Goal: Contribute content: Contribute content

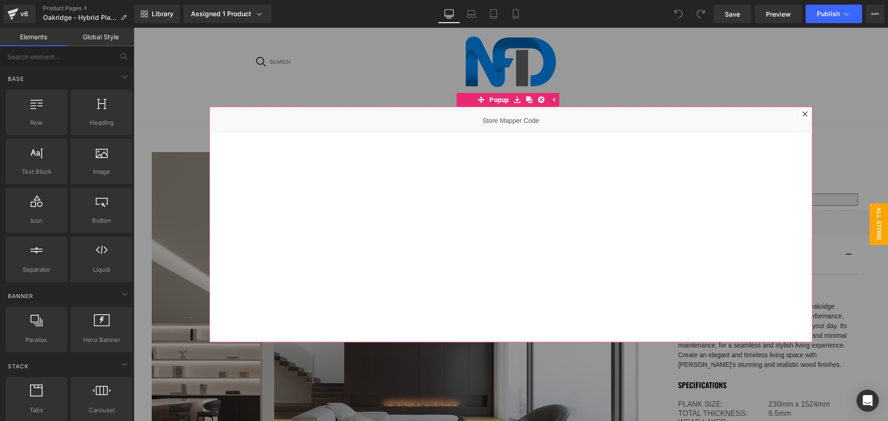
click at [802, 113] on div at bounding box center [804, 113] width 11 height 11
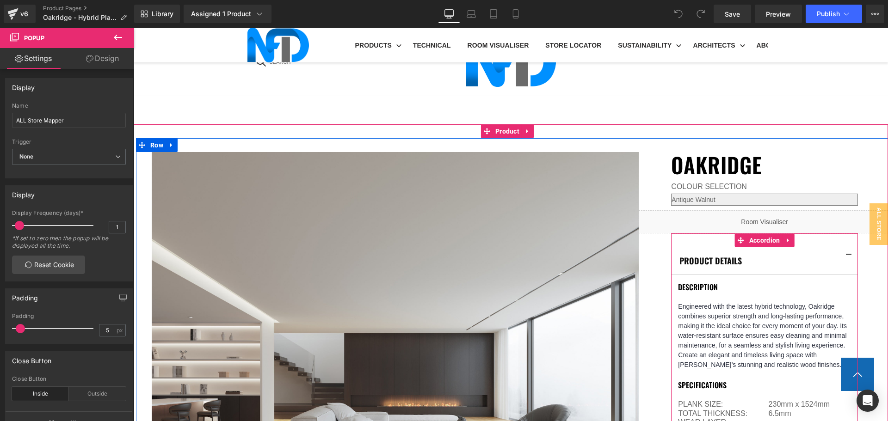
scroll to position [647, 0]
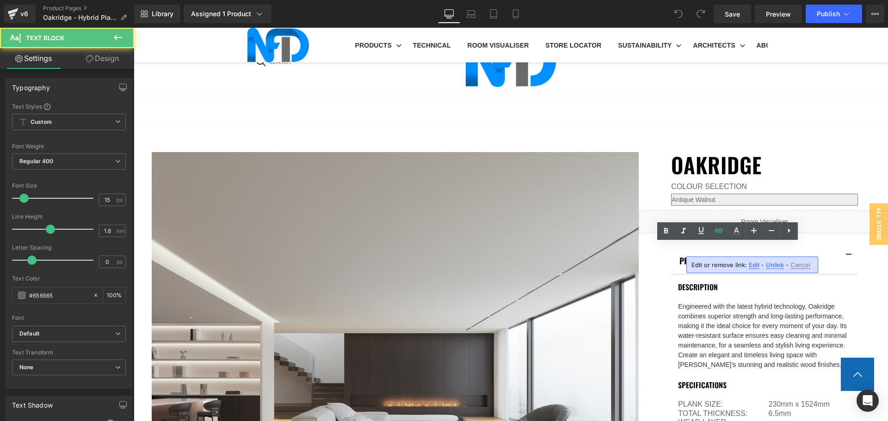
click at [754, 265] on span "Edit" at bounding box center [753, 265] width 11 height 8
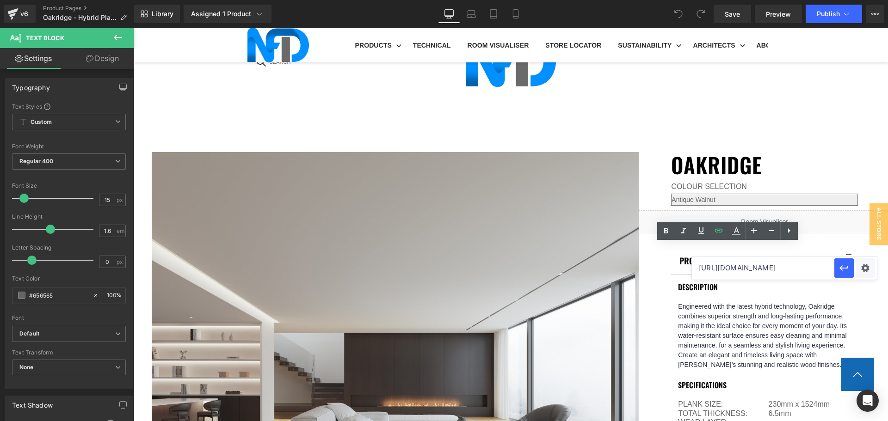
click at [753, 265] on input "[URL][DOMAIN_NAME]" at bounding box center [763, 268] width 142 height 23
paste input "[URL][DOMAIN_NAME]"
type input "[URL][DOMAIN_NAME]"
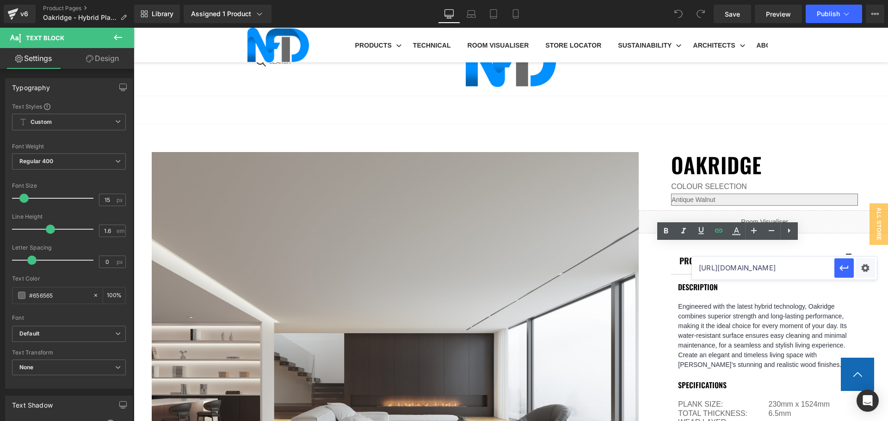
scroll to position [0, 212]
click at [864, 0] on div "Text Color Highlight Color #333333 Edit or remove link: Edit - Unlink - Cancel …" at bounding box center [444, 0] width 888 height 0
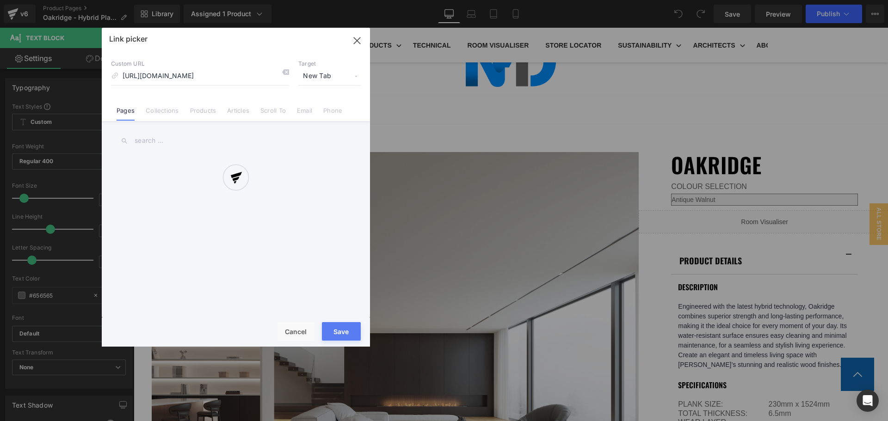
scroll to position [0, 144]
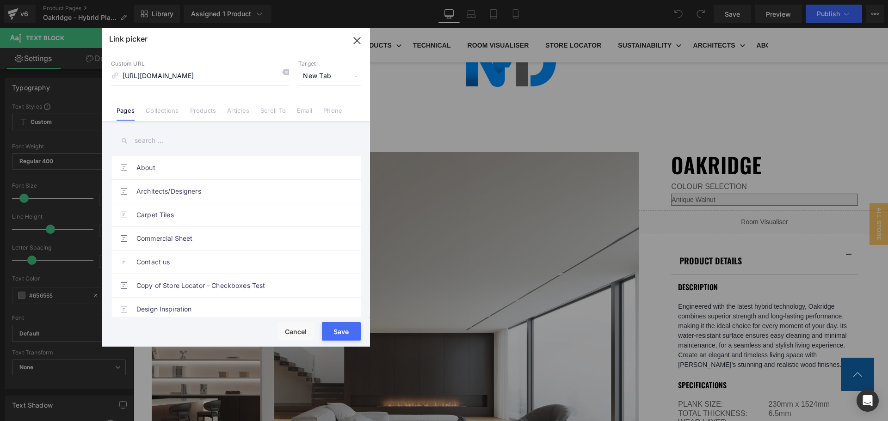
click at [340, 328] on button "Save" at bounding box center [341, 331] width 39 height 18
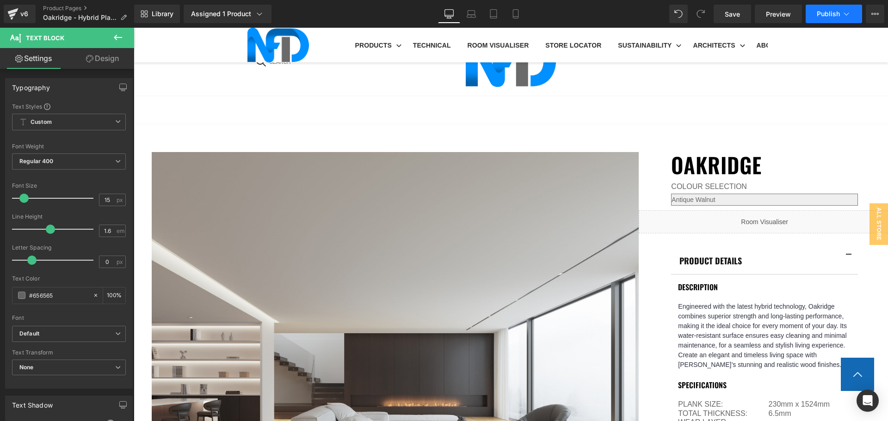
click at [824, 6] on button "Publish" at bounding box center [833, 14] width 56 height 18
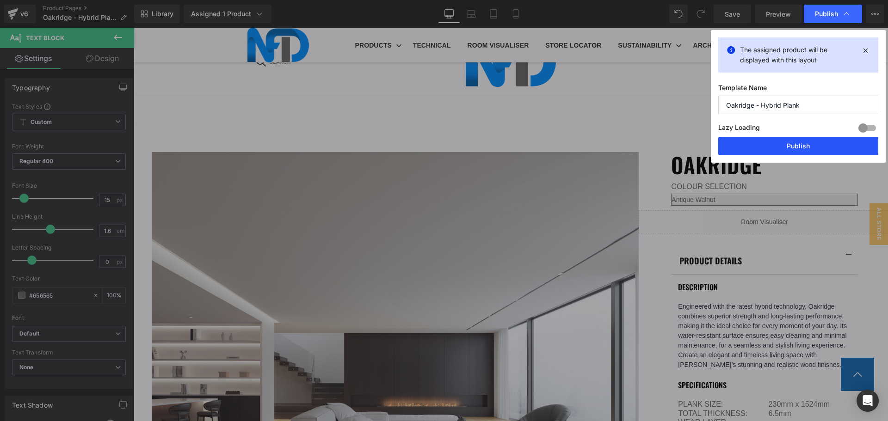
click at [782, 149] on button "Publish" at bounding box center [798, 146] width 160 height 18
